Goal: Information Seeking & Learning: Learn about a topic

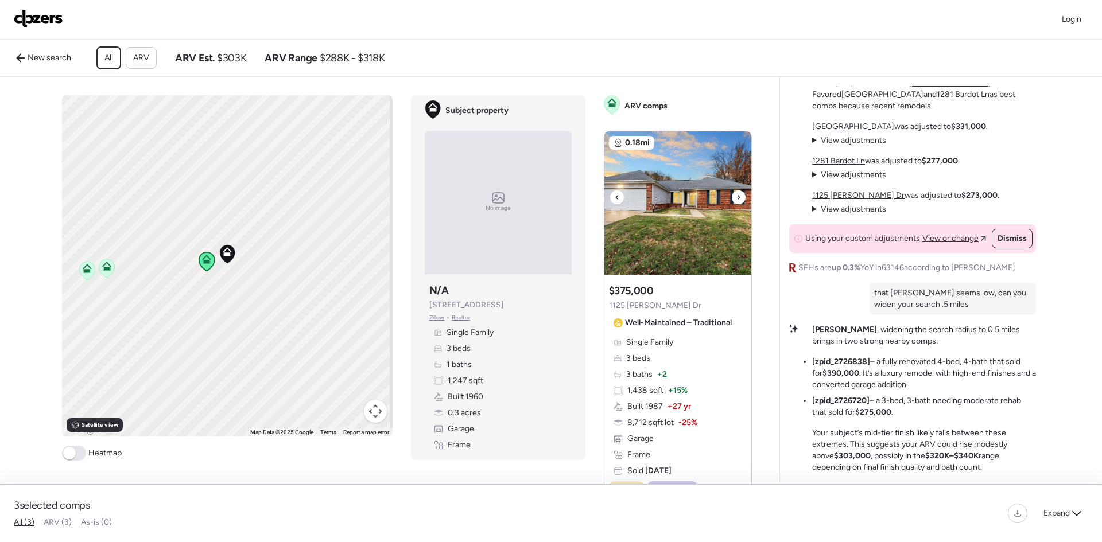
click at [736, 204] on icon at bounding box center [738, 198] width 5 height 14
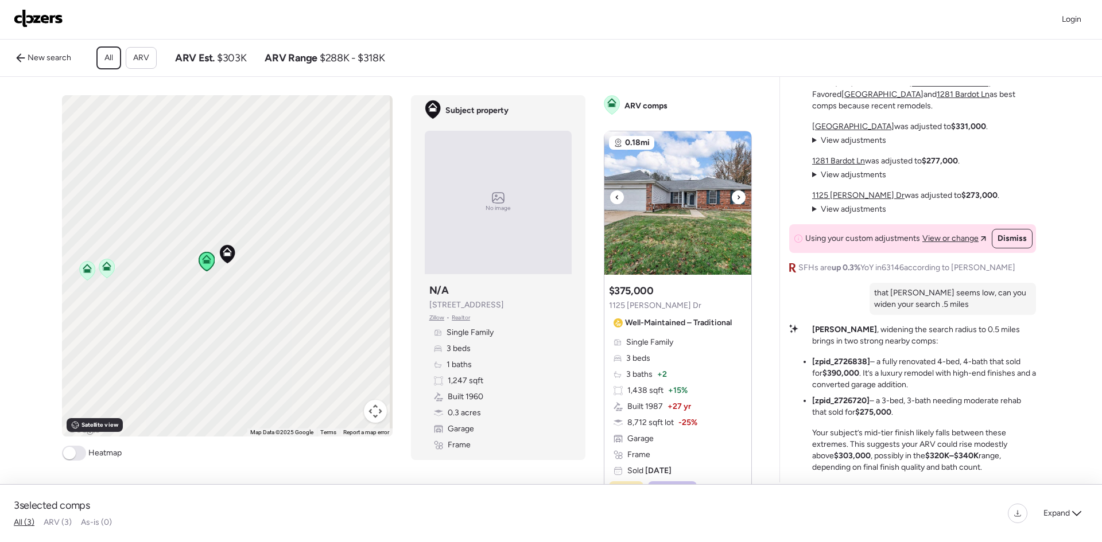
click at [736, 204] on icon at bounding box center [738, 198] width 5 height 14
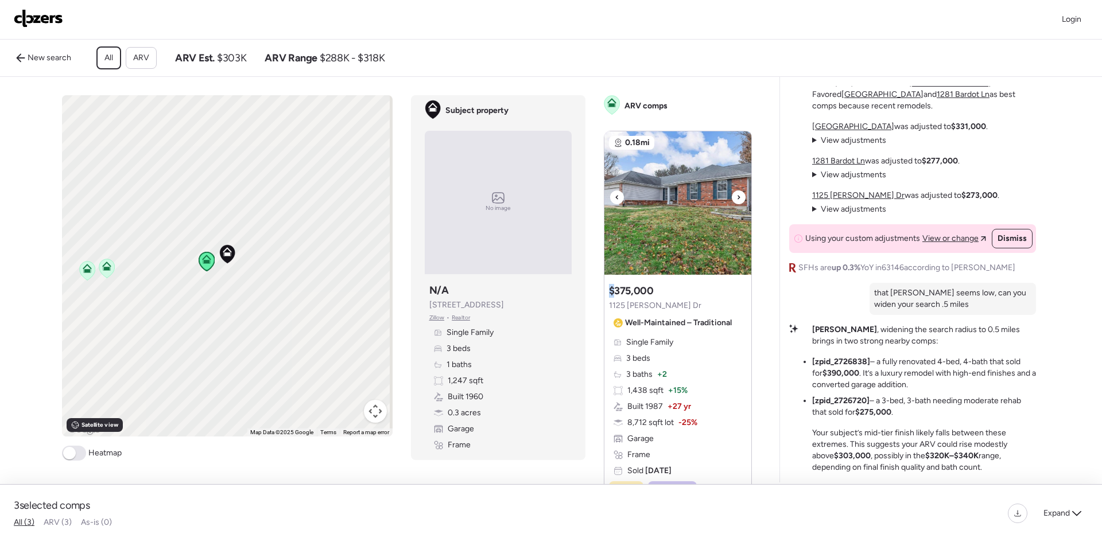
click at [736, 204] on icon at bounding box center [738, 198] width 5 height 14
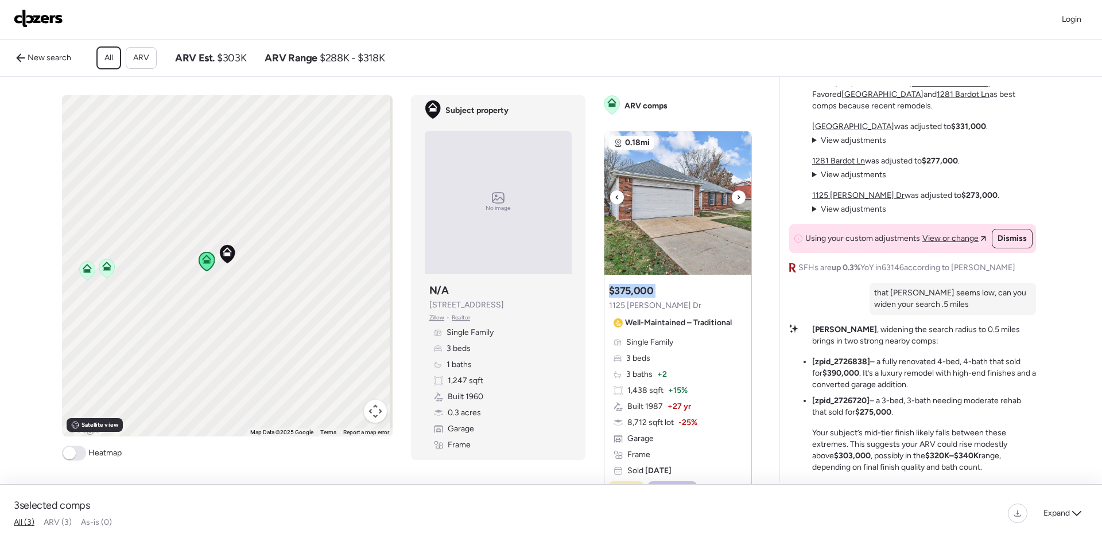
click at [736, 204] on icon at bounding box center [738, 198] width 5 height 14
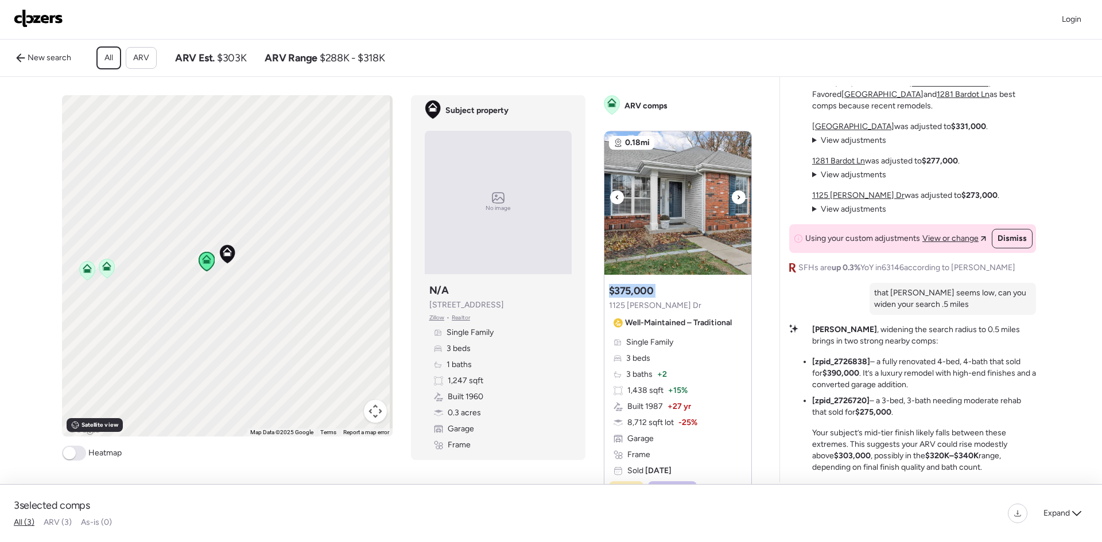
click at [736, 204] on icon at bounding box center [738, 198] width 5 height 14
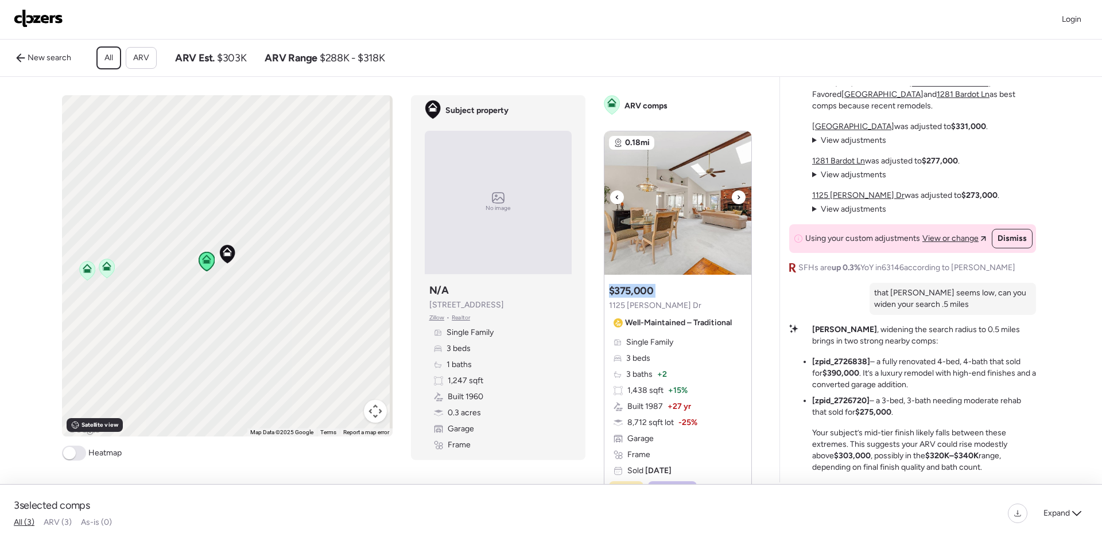
click at [736, 204] on icon at bounding box center [738, 198] width 5 height 14
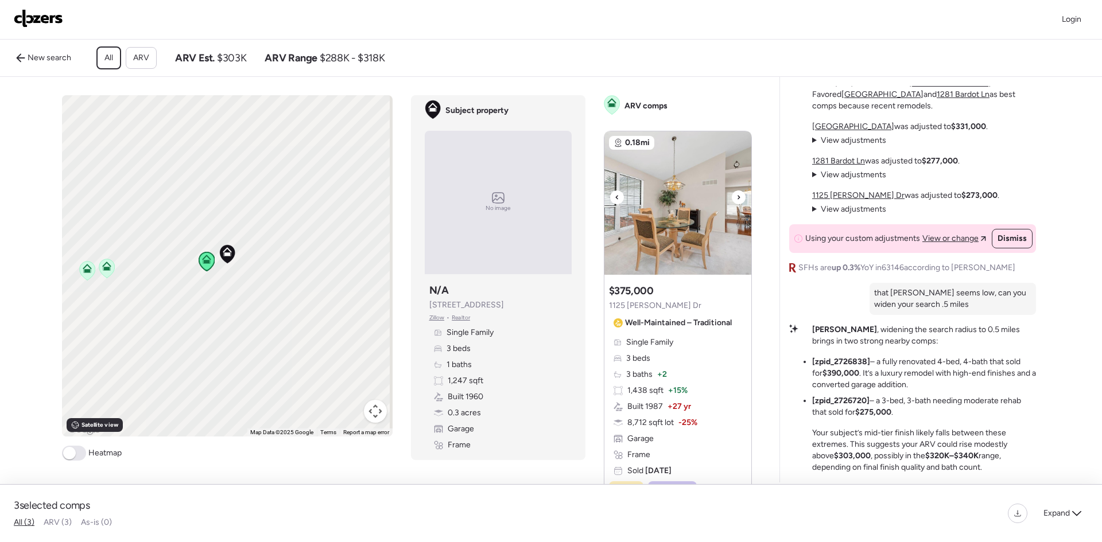
click at [736, 204] on icon at bounding box center [738, 198] width 5 height 14
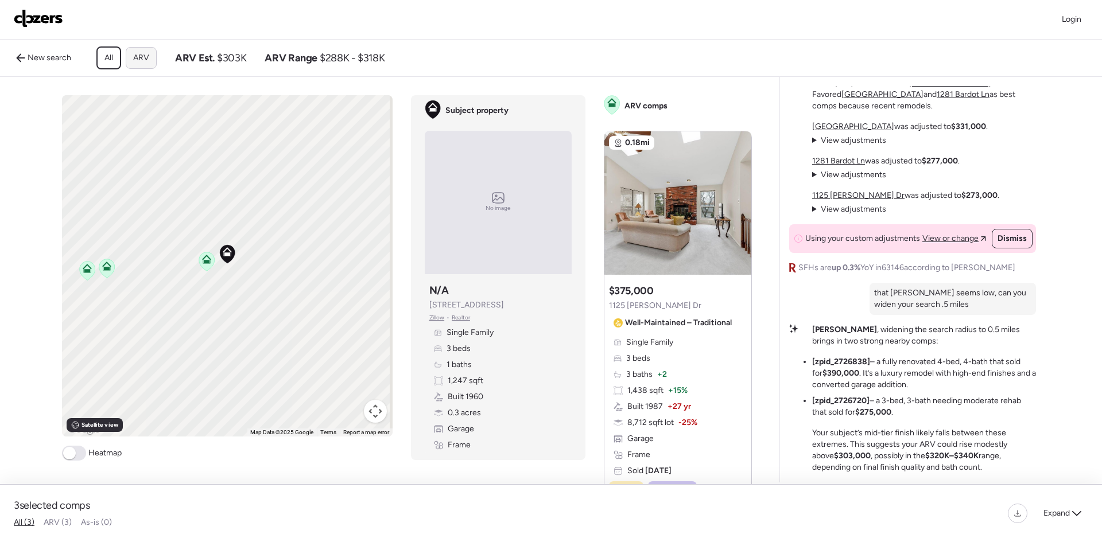
click at [146, 57] on span "ARV" at bounding box center [141, 57] width 16 height 11
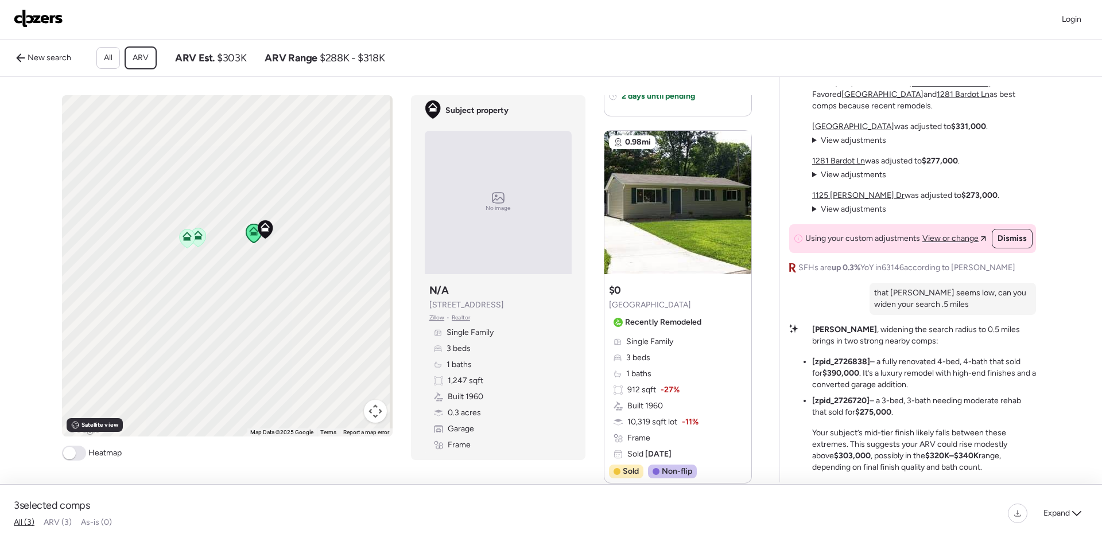
scroll to position [746, 0]
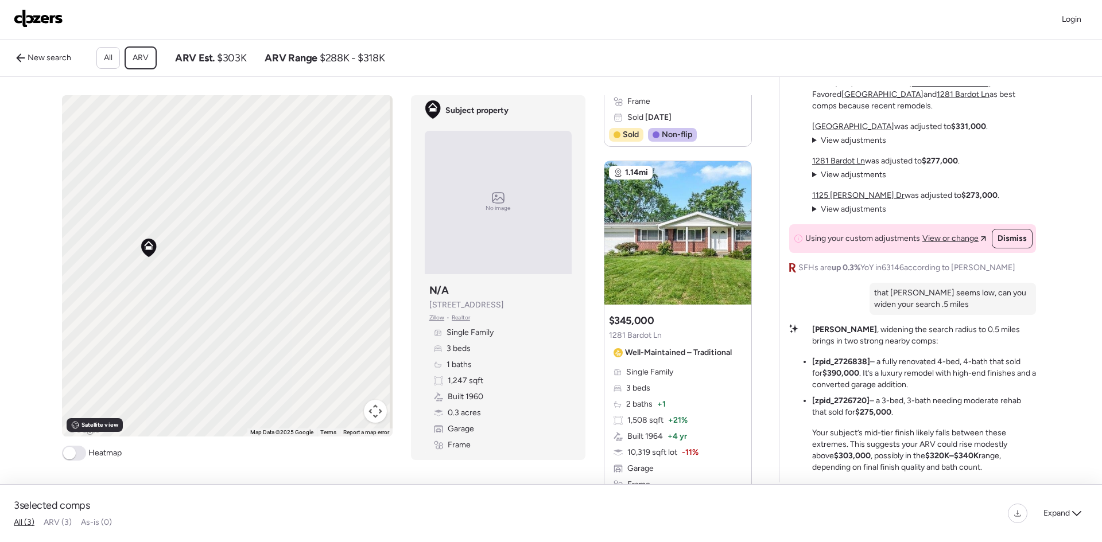
drag, startPoint x: 172, startPoint y: 290, endPoint x: 241, endPoint y: 272, distance: 71.3
click at [241, 272] on div "To activate drag with keyboard, press Alt + Enter. Once in keyboard drag state,…" at bounding box center [227, 266] width 331 height 342
click at [170, 311] on div "To activate drag with keyboard, press Alt + Enter. Once in keyboard drag state,…" at bounding box center [227, 266] width 331 height 342
click at [176, 308] on div "To activate drag with keyboard, press Alt + Enter. Once in keyboard drag state,…" at bounding box center [227, 266] width 331 height 342
click at [71, 285] on icon at bounding box center [74, 283] width 7 height 3
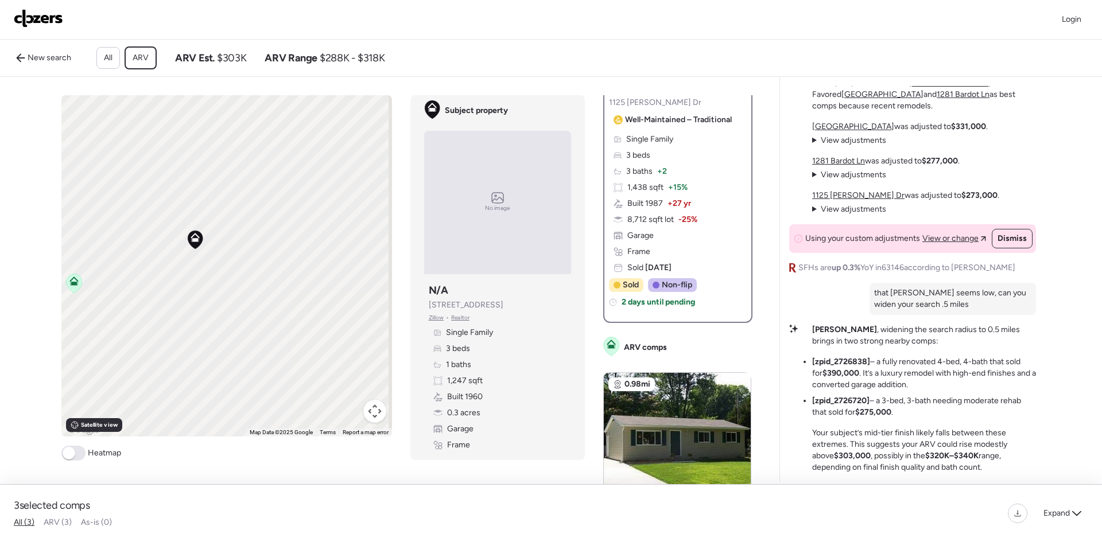
scroll to position [57, 0]
